Goal: Task Accomplishment & Management: Manage account settings

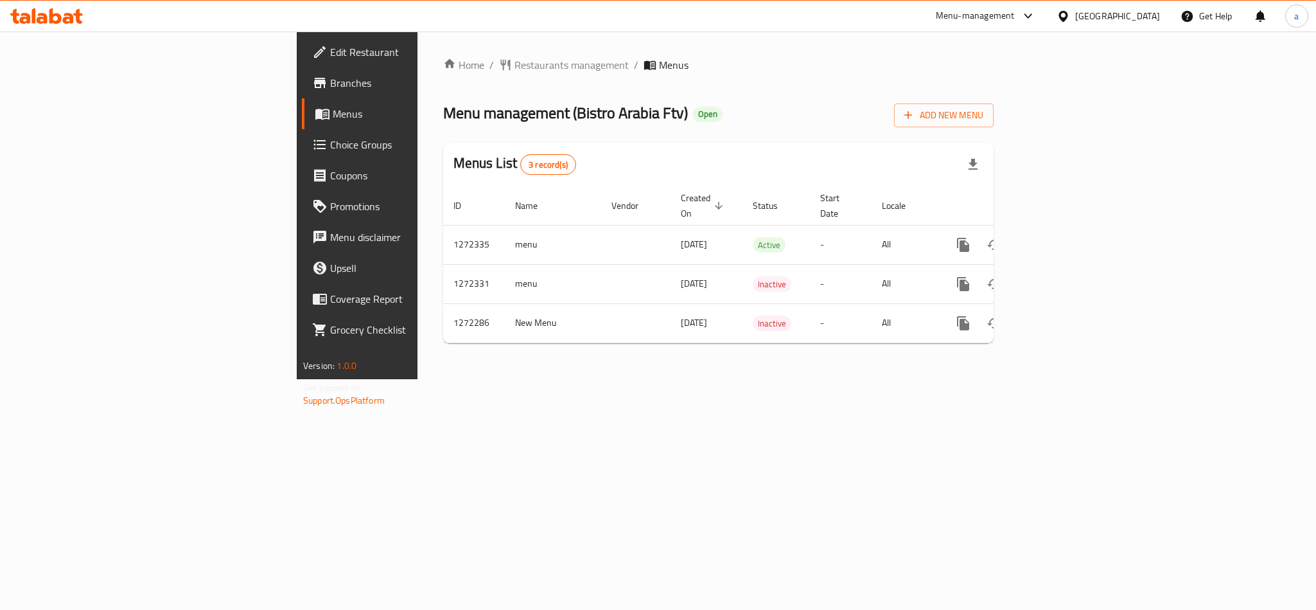
click at [330, 145] on span "Choice Groups" at bounding box center [418, 144] width 176 height 15
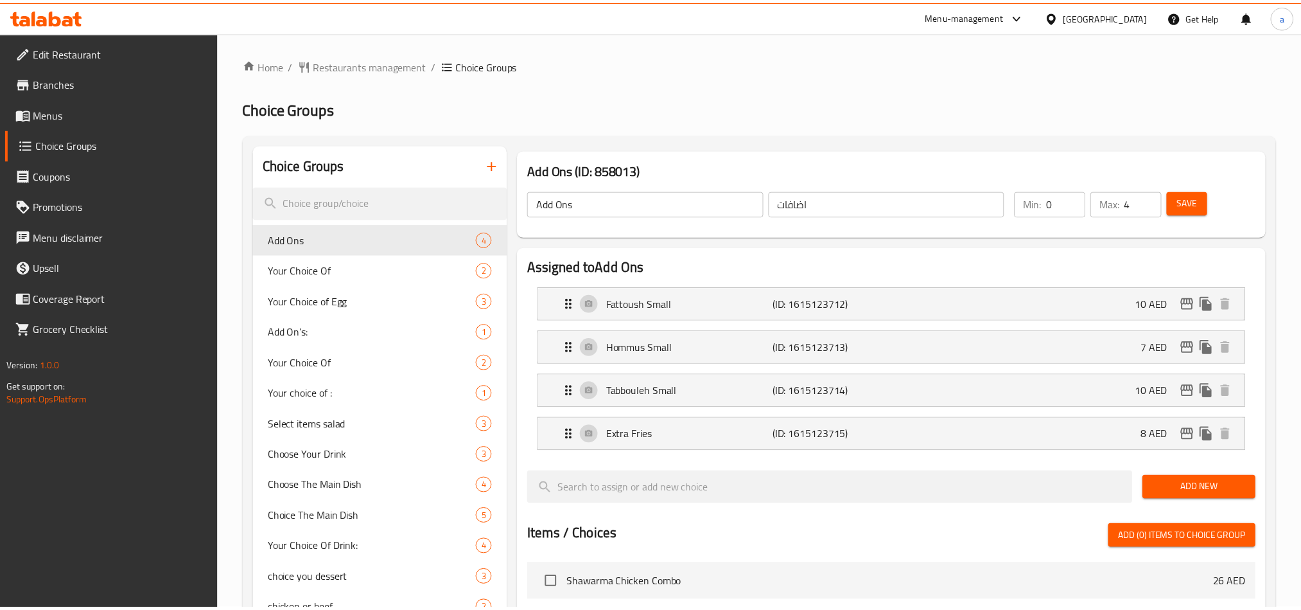
scroll to position [459, 0]
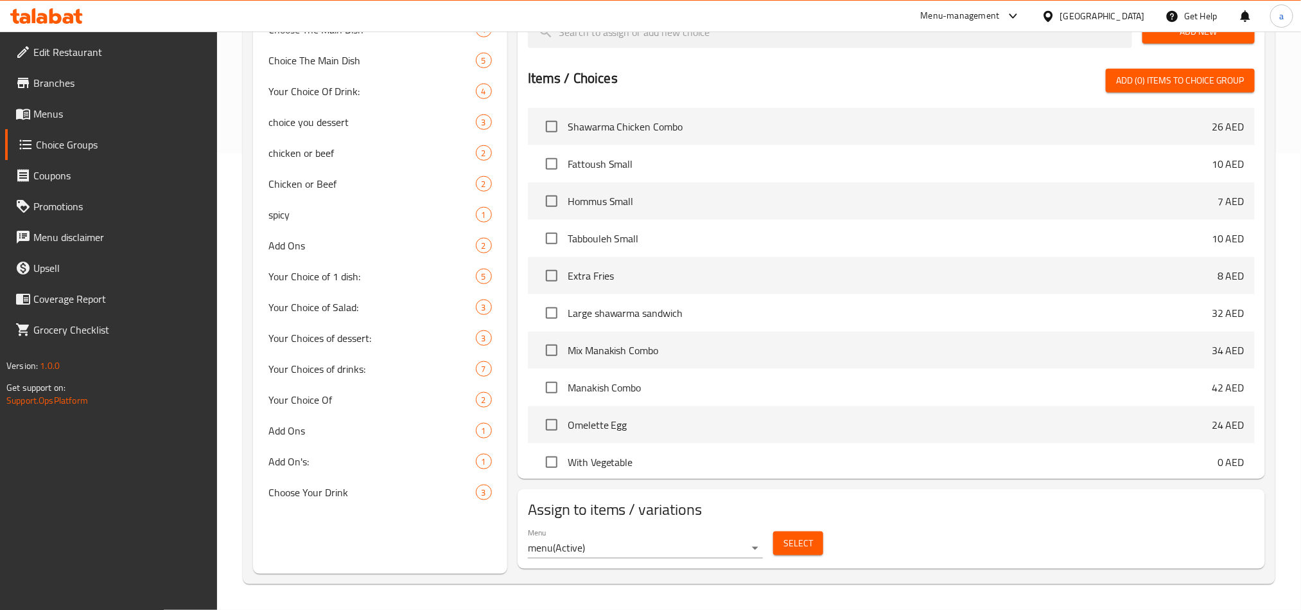
click at [1110, 17] on div "[GEOGRAPHIC_DATA]" at bounding box center [1103, 16] width 85 height 14
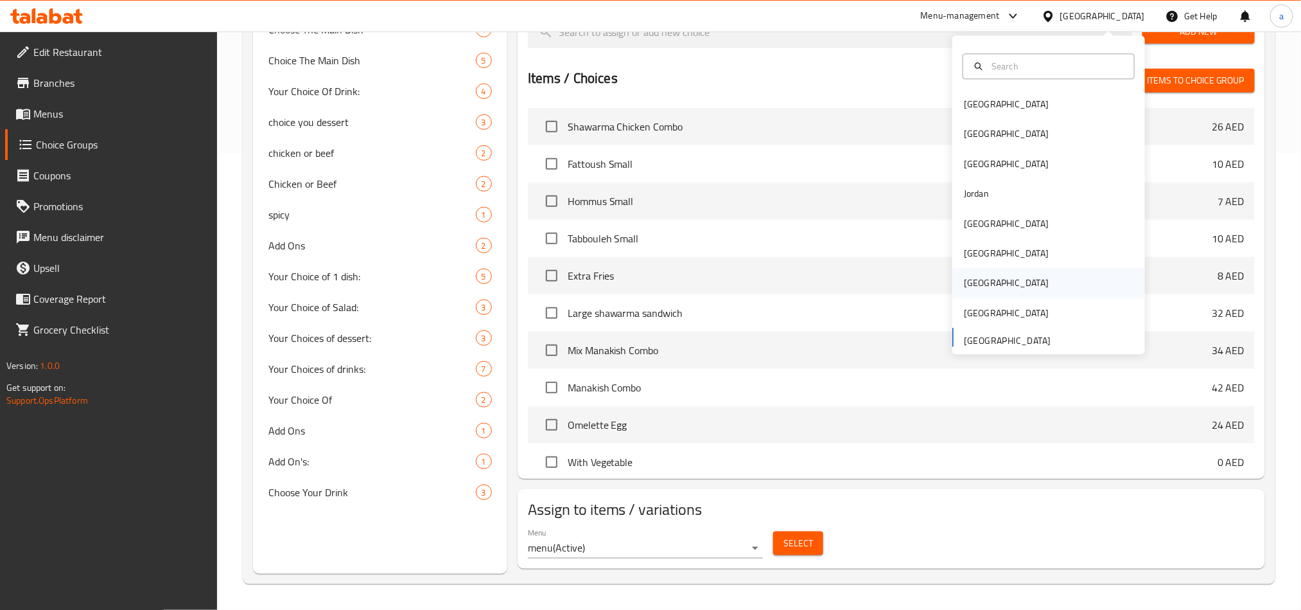
click at [977, 281] on div "[GEOGRAPHIC_DATA]" at bounding box center [1006, 284] width 105 height 30
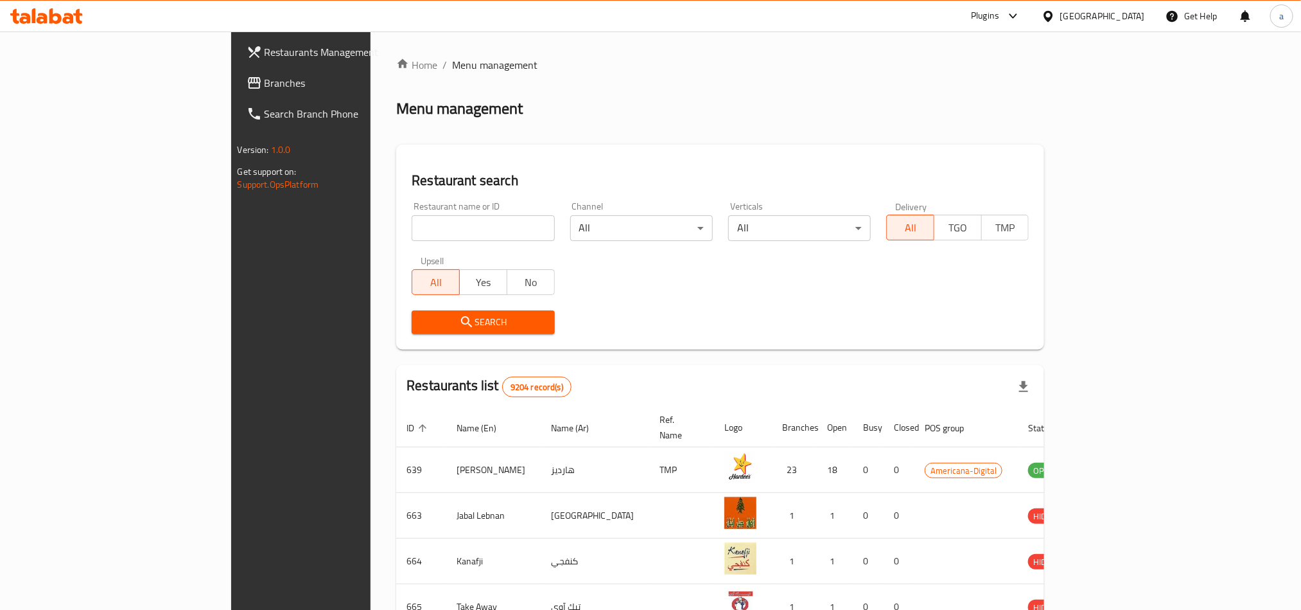
click at [265, 89] on span "Branches" at bounding box center [351, 82] width 173 height 15
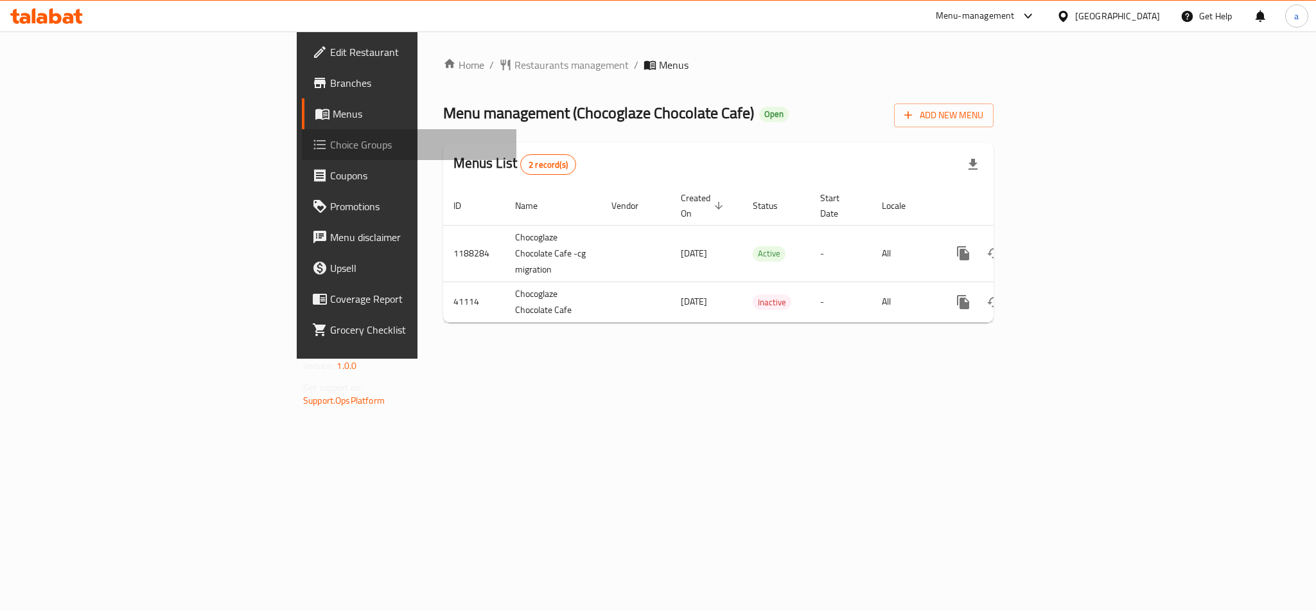
click at [330, 141] on span "Choice Groups" at bounding box center [418, 144] width 176 height 15
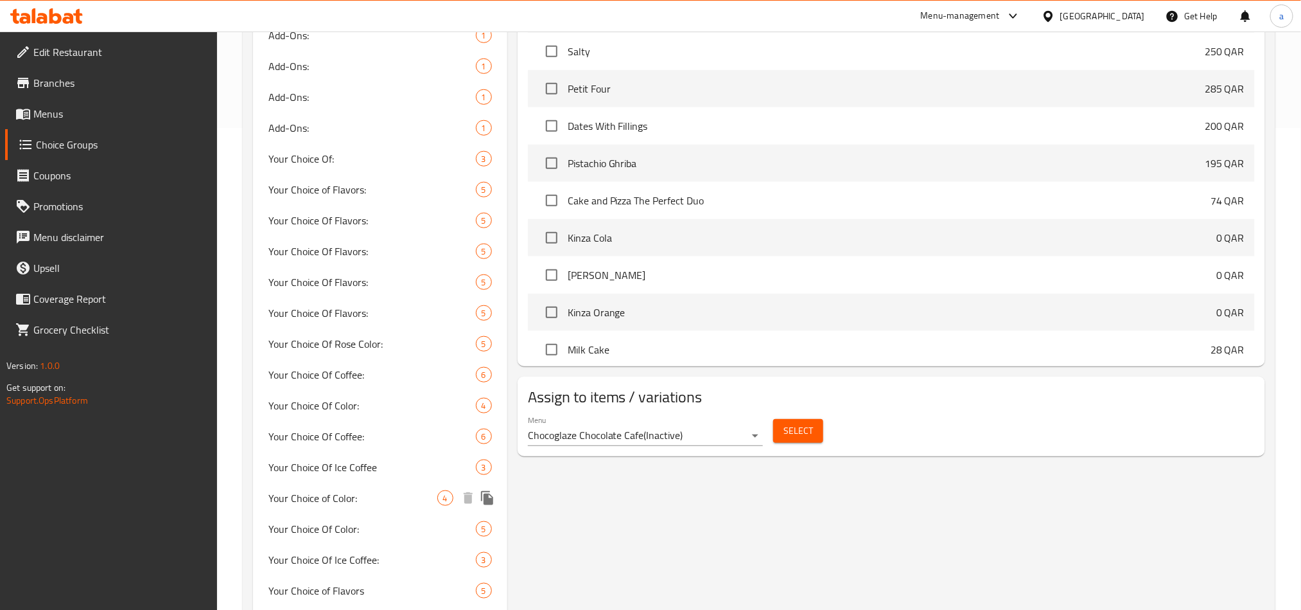
scroll to position [578, 0]
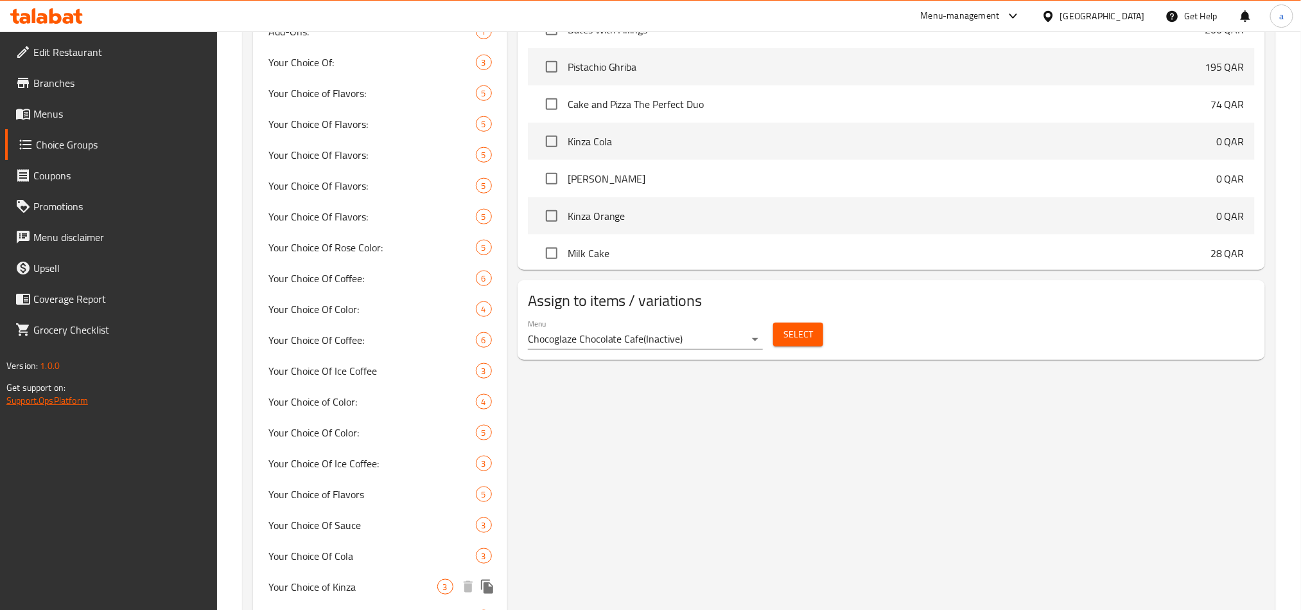
drag, startPoint x: 353, startPoint y: 582, endPoint x: 40, endPoint y: 395, distance: 363.9
click at [353, 582] on span "Your Choice of Kinza" at bounding box center [353, 586] width 169 height 15
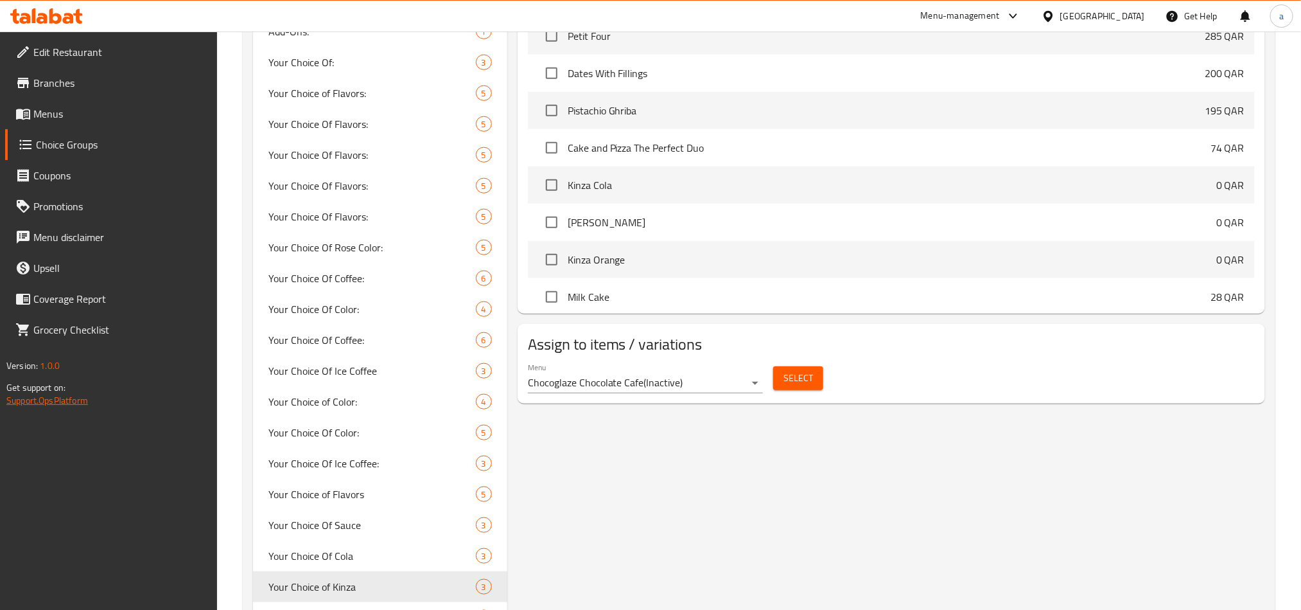
type input "Your Choice of Kinza"
type input "اختيارك من كينزا"
type input "1"
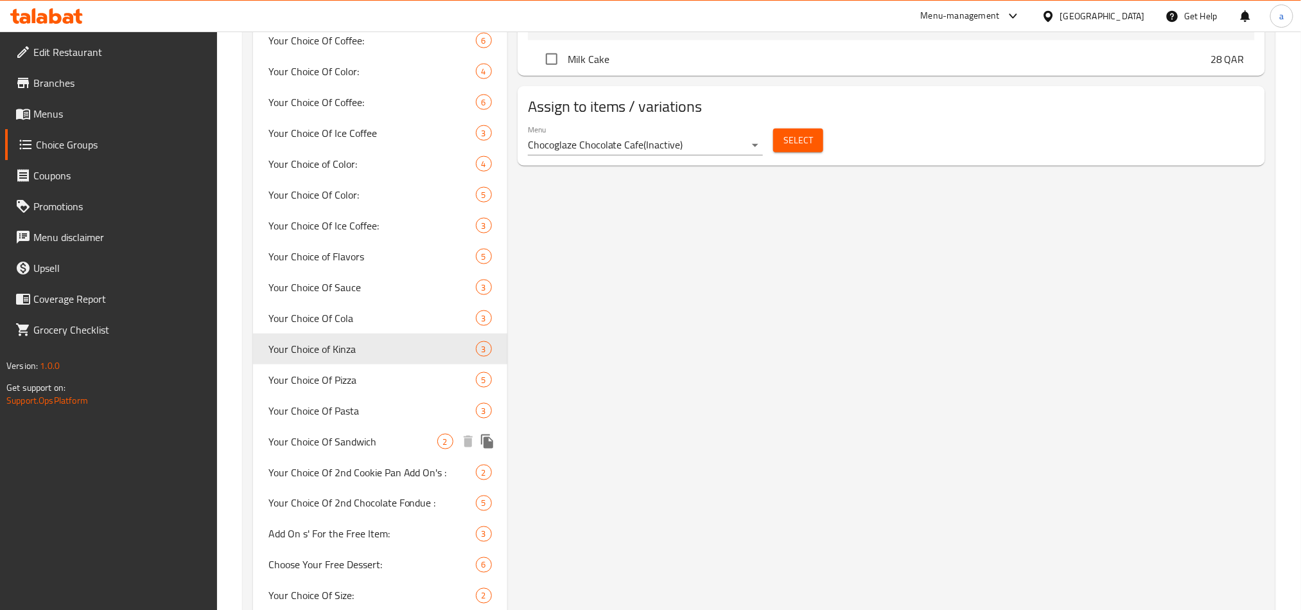
scroll to position [867, 0]
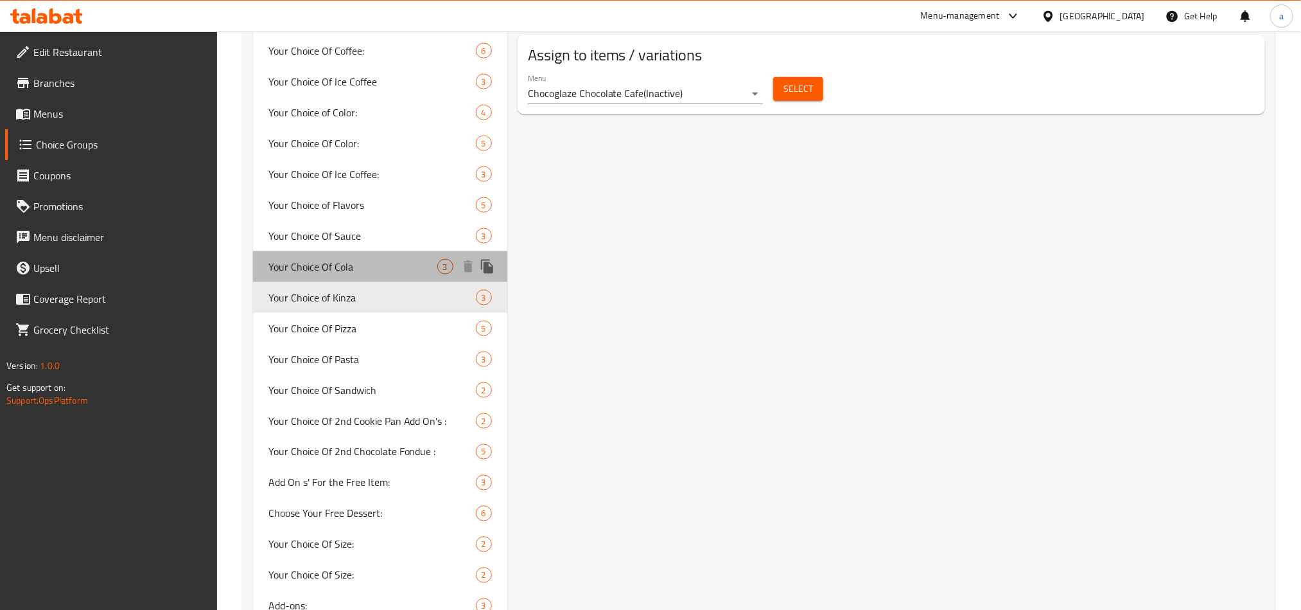
click at [366, 270] on span "Your Choice Of Cola" at bounding box center [353, 266] width 169 height 15
type input "Your Choice Of Cola"
type input "اختيارك من كولا"
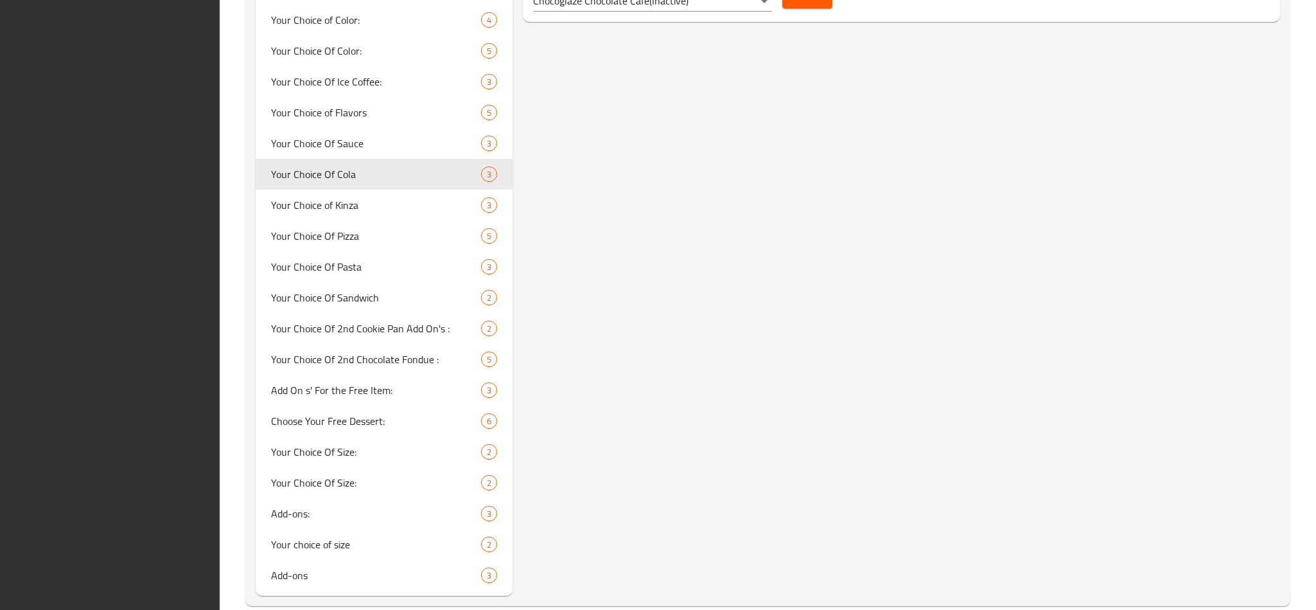
scroll to position [980, 0]
